Goal: Task Accomplishment & Management: Use online tool/utility

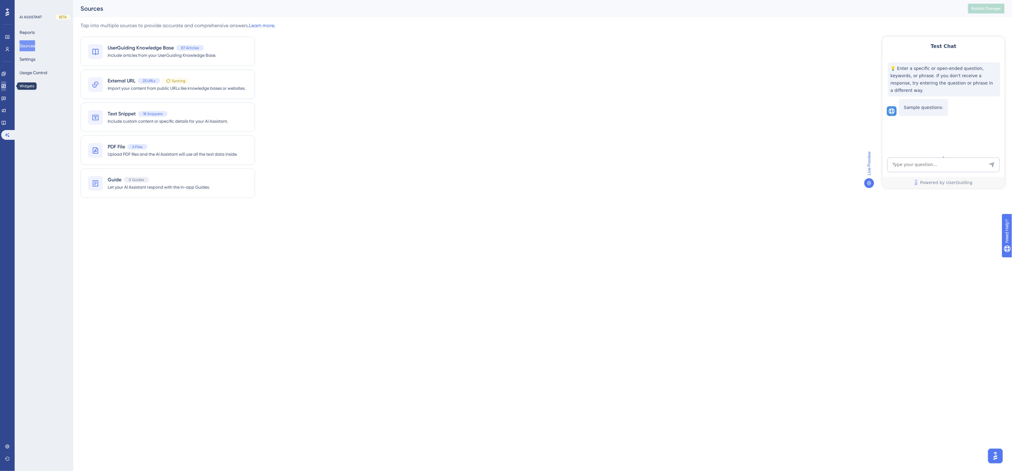
click at [6, 83] on link at bounding box center [3, 86] width 5 height 10
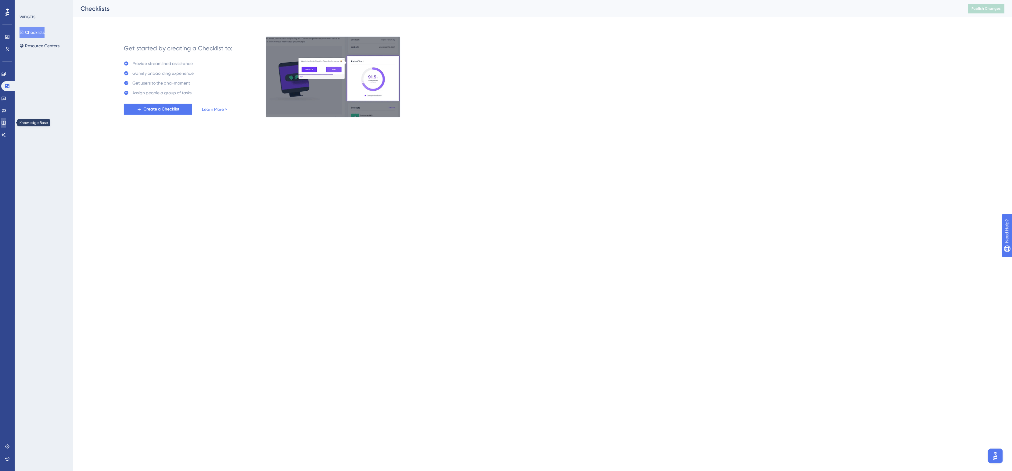
click at [6, 124] on icon at bounding box center [3, 122] width 5 height 5
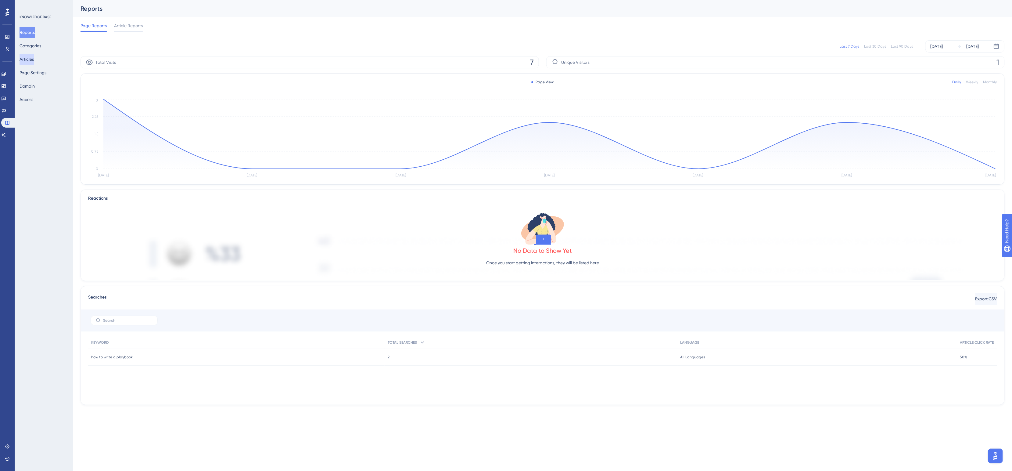
click at [34, 60] on button "Articles" at bounding box center [27, 59] width 14 height 11
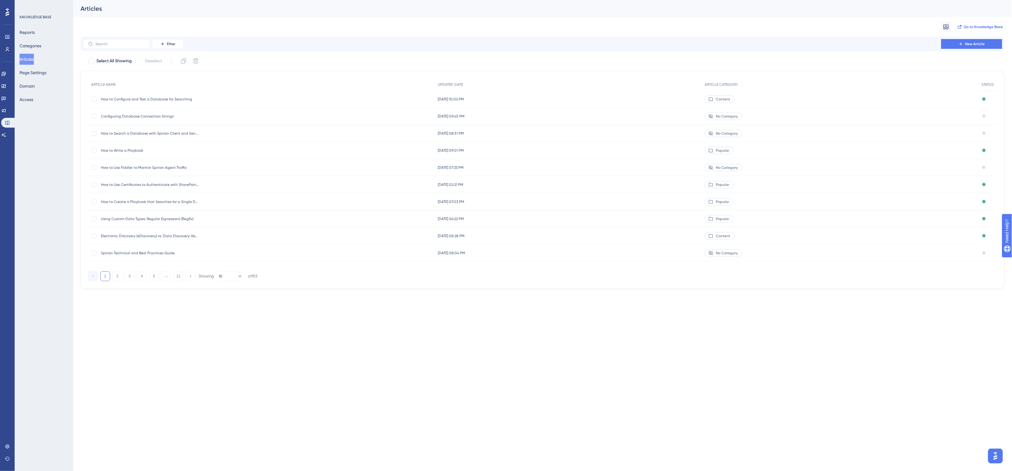
click at [973, 27] on span "Go to Knowledge Base" at bounding box center [983, 26] width 39 height 5
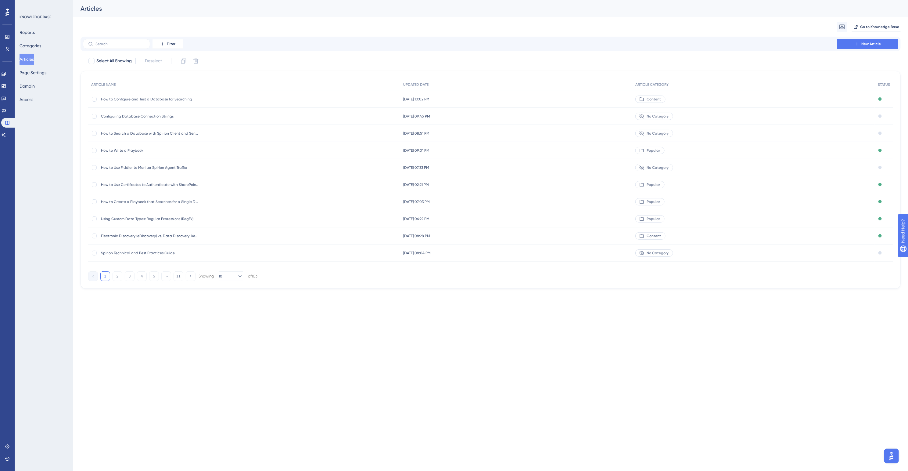
click at [286, 28] on div "Migrate from Go to Knowledge Base" at bounding box center [491, 27] width 820 height 20
drag, startPoint x: 5, startPoint y: 133, endPoint x: 249, endPoint y: 27, distance: 265.9
click at [5, 133] on icon at bounding box center [3, 134] width 5 height 5
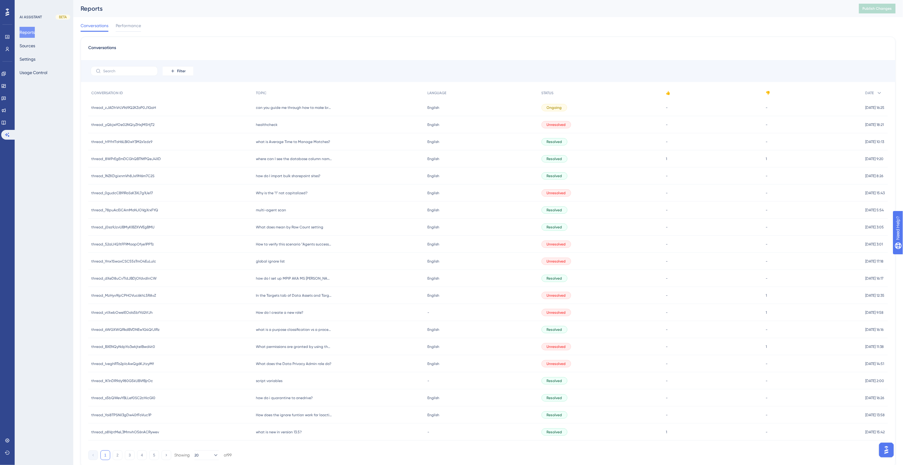
click at [257, 20] on div "Conversations Performance" at bounding box center [488, 27] width 815 height 20
click at [258, 20] on div "Conversations Performance" at bounding box center [488, 27] width 815 height 20
click at [559, 17] on div "Reports Publish Changes" at bounding box center [487, 8] width 829 height 17
click at [547, 10] on div "Reports" at bounding box center [462, 8] width 763 height 9
click at [538, 12] on div "Reports" at bounding box center [462, 8] width 763 height 9
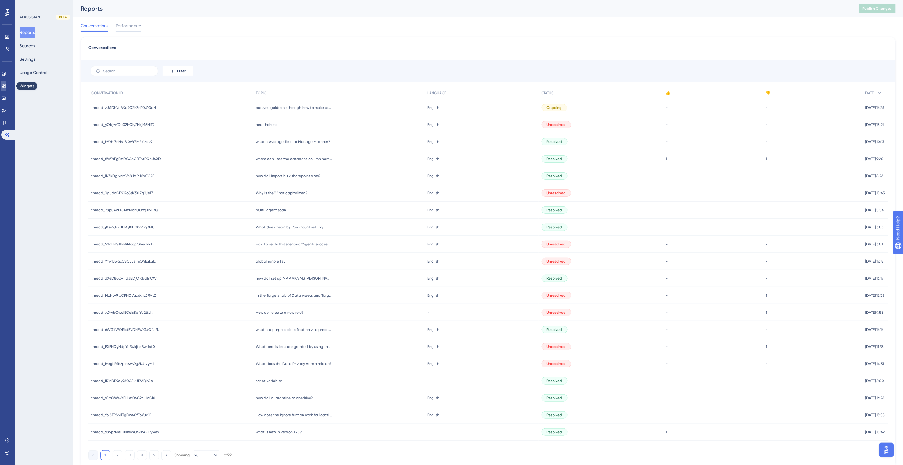
click at [6, 85] on icon at bounding box center [3, 86] width 5 height 5
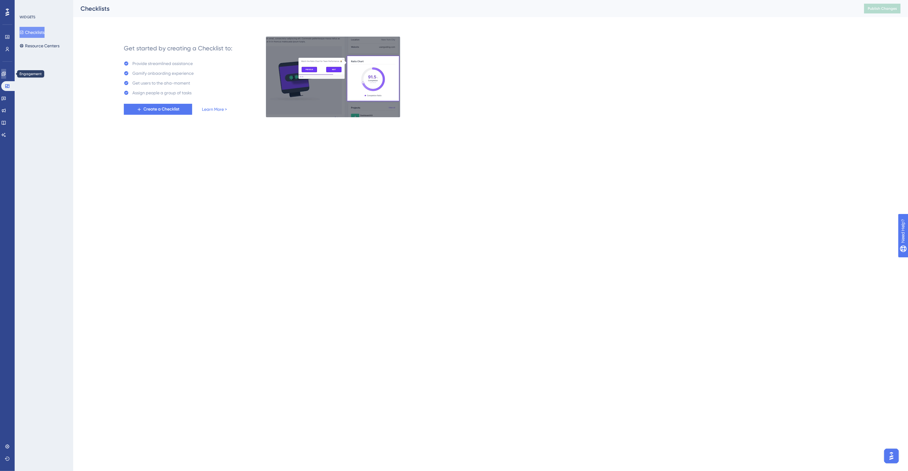
click at [6, 78] on link at bounding box center [3, 74] width 5 height 10
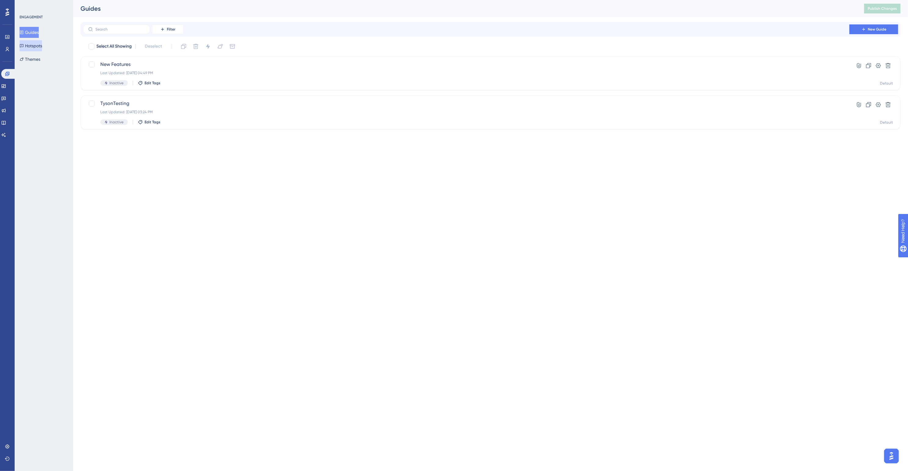
click at [39, 45] on button "Hotspots" at bounding box center [31, 45] width 23 height 11
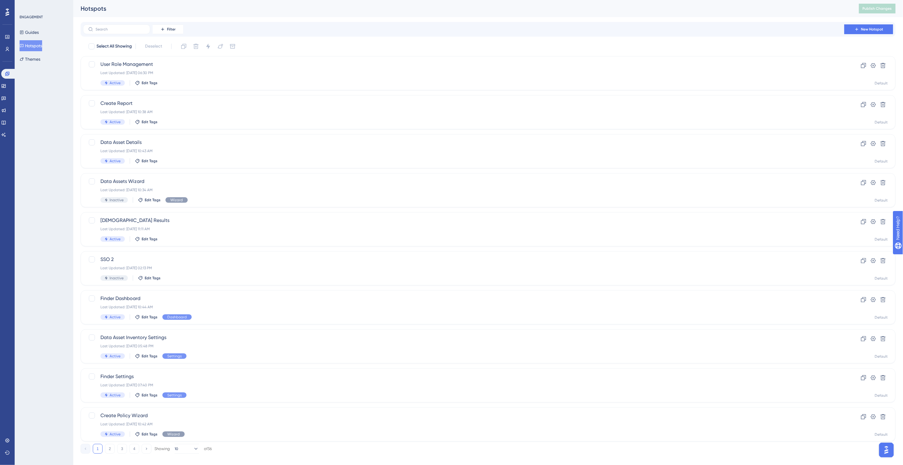
click at [39, 132] on div "ENGAGEMENT Guides Hotspots Themes" at bounding box center [44, 232] width 59 height 465
click at [126, 29] on input "text" at bounding box center [120, 29] width 49 height 4
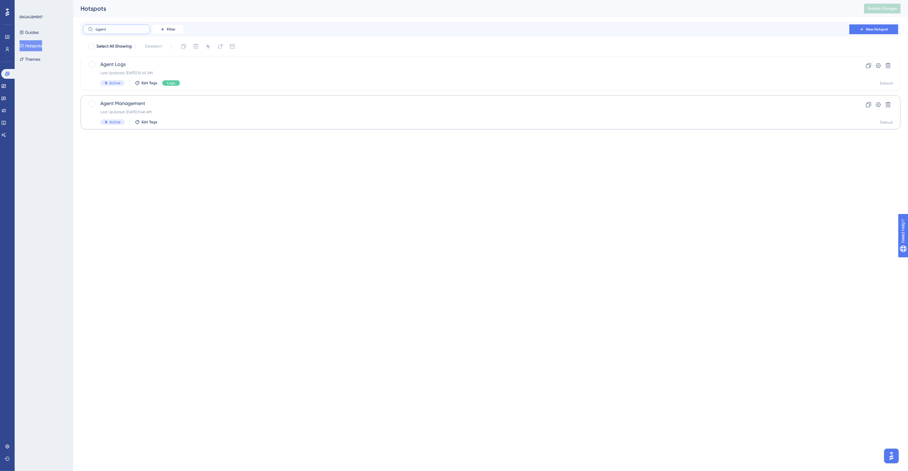
type input "agent"
click at [145, 102] on span "Agent Management" at bounding box center [466, 103] width 732 height 7
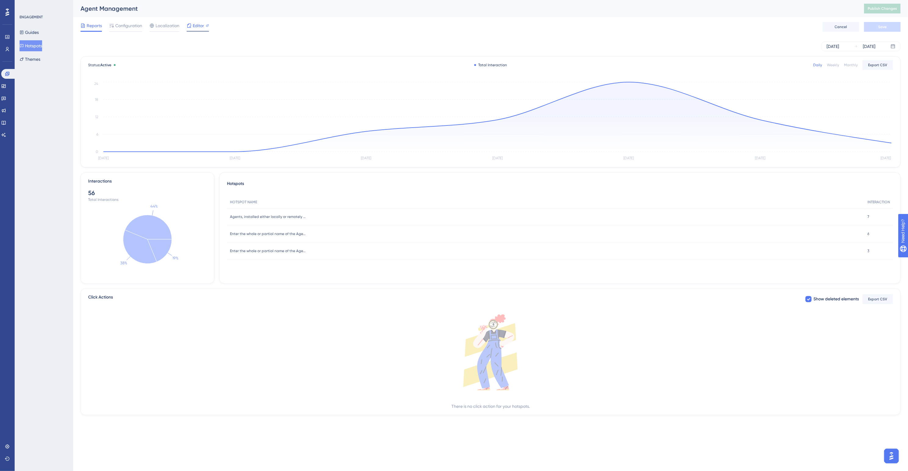
click at [196, 23] on span "Editor" at bounding box center [198, 25] width 11 height 7
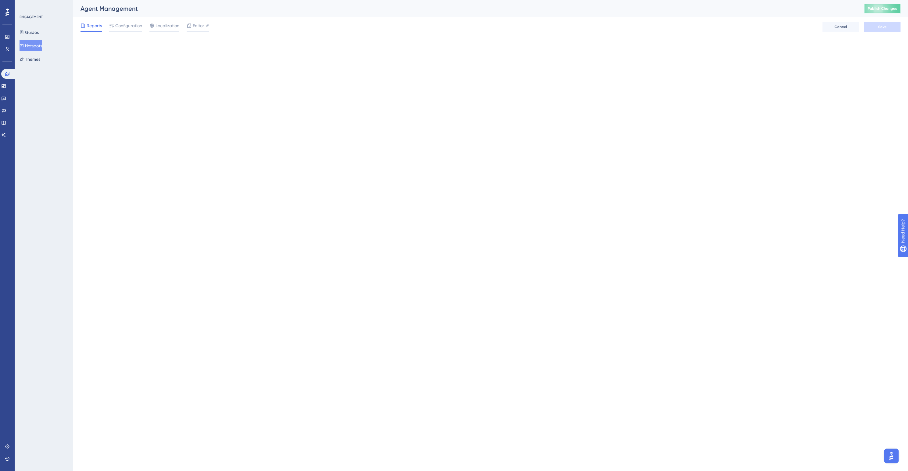
click at [881, 10] on span "Publish Changes" at bounding box center [882, 8] width 29 height 5
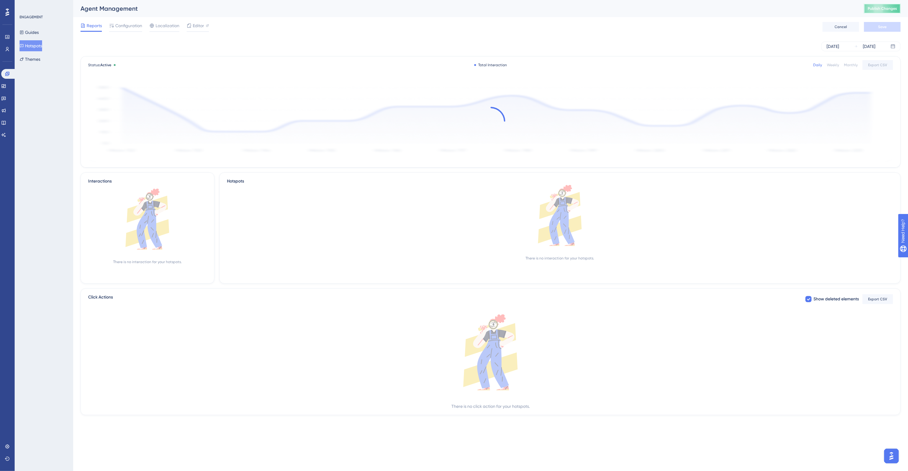
click at [878, 8] on span "Publish Changes" at bounding box center [882, 8] width 29 height 5
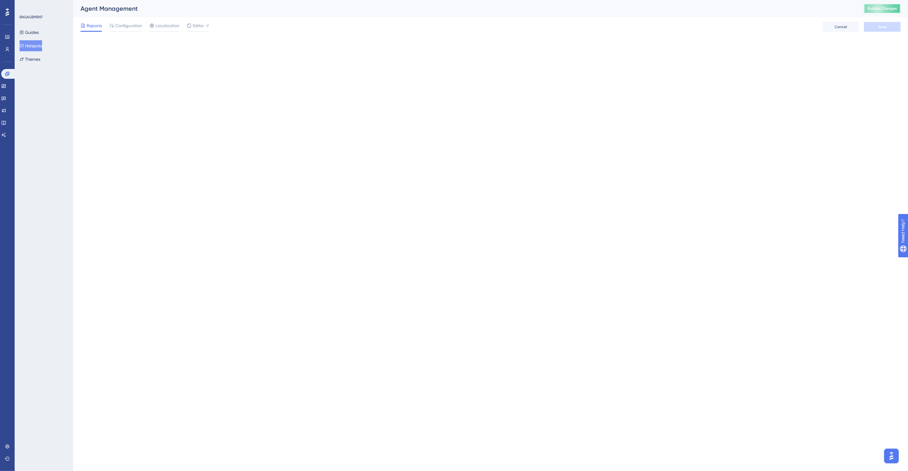
click at [889, 11] on button "Publish Changes" at bounding box center [882, 9] width 37 height 10
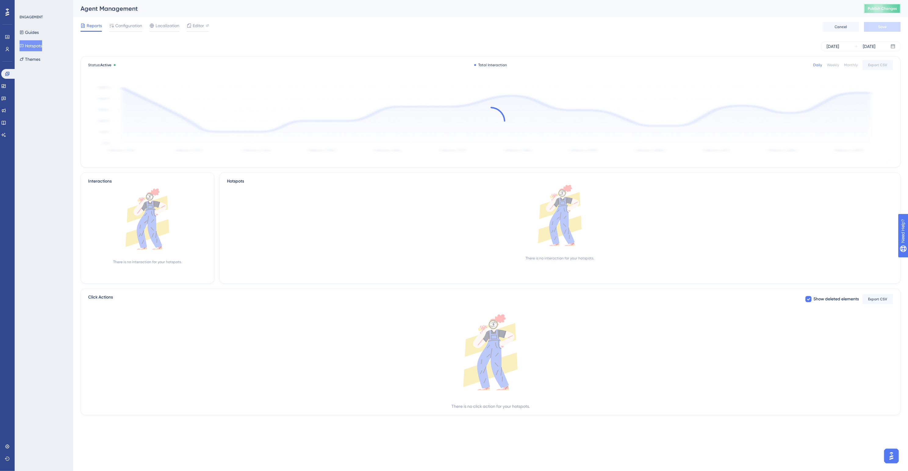
click at [873, 5] on button "Publish Changes" at bounding box center [882, 9] width 37 height 10
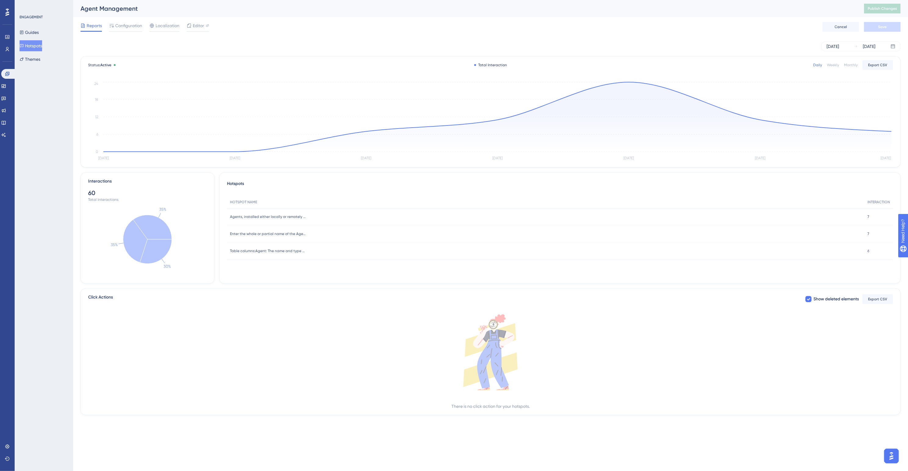
click at [380, 13] on div "Agent Management" at bounding box center [465, 8] width 769 height 9
click at [35, 60] on button "Themes" at bounding box center [30, 59] width 21 height 11
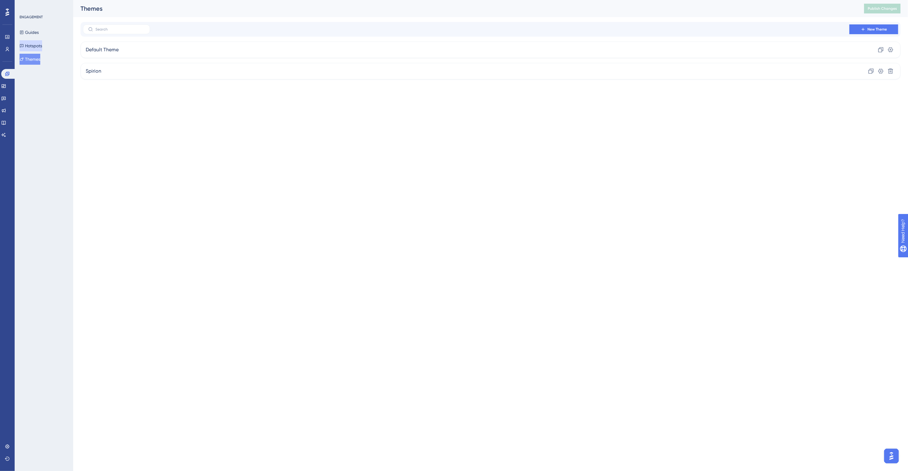
click at [36, 48] on button "Hotspots" at bounding box center [31, 45] width 23 height 11
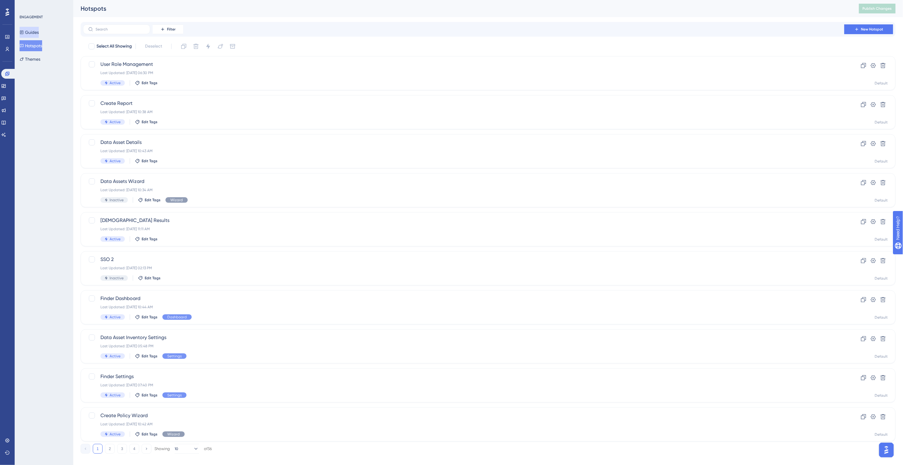
click at [33, 30] on button "Guides" at bounding box center [29, 32] width 19 height 11
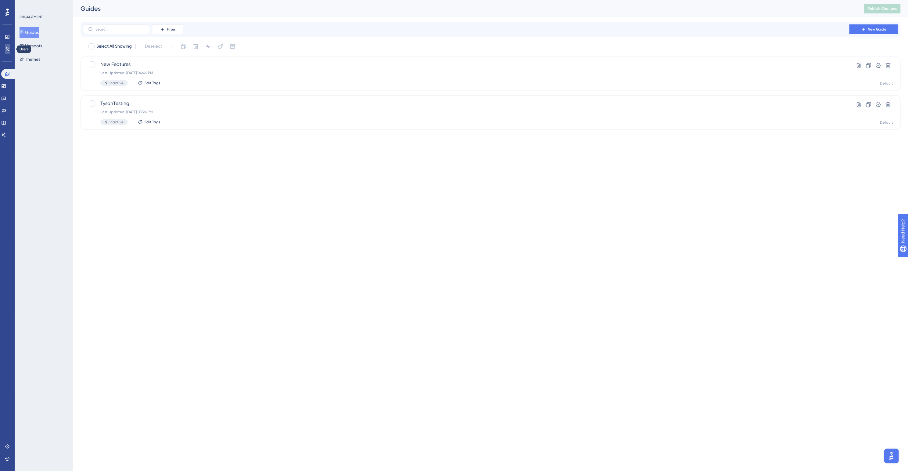
click at [10, 47] on link at bounding box center [7, 49] width 5 height 10
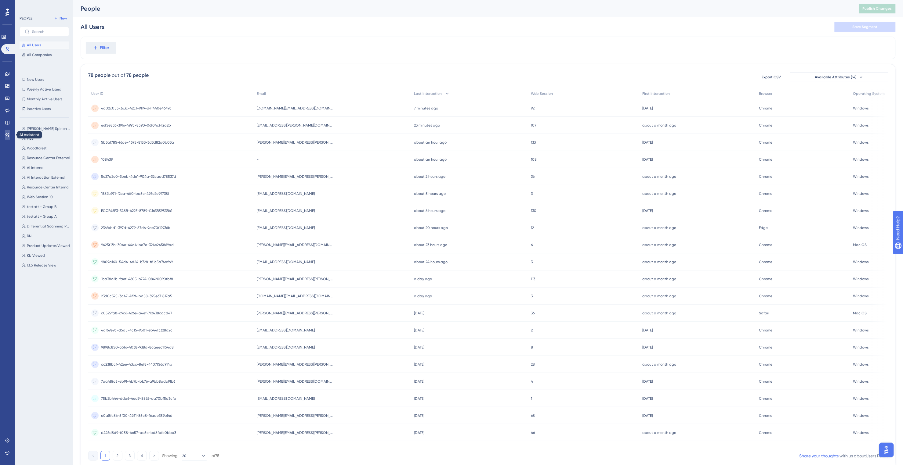
click at [7, 135] on icon at bounding box center [7, 134] width 5 height 5
